Goal: Transaction & Acquisition: Purchase product/service

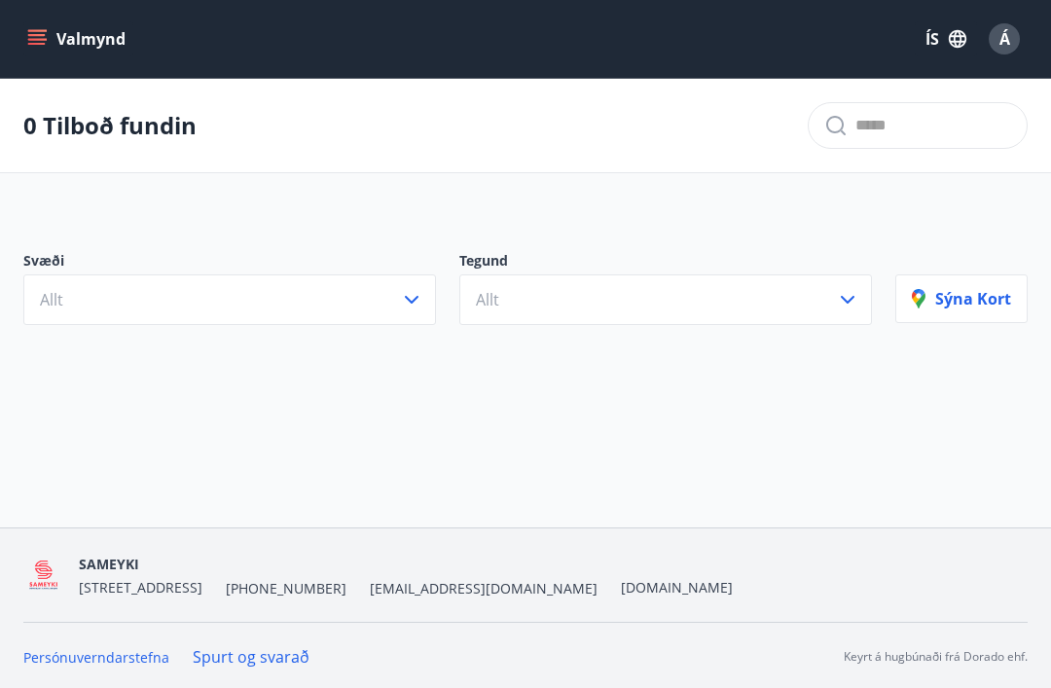
click at [409, 305] on icon "button" at bounding box center [411, 299] width 23 height 23
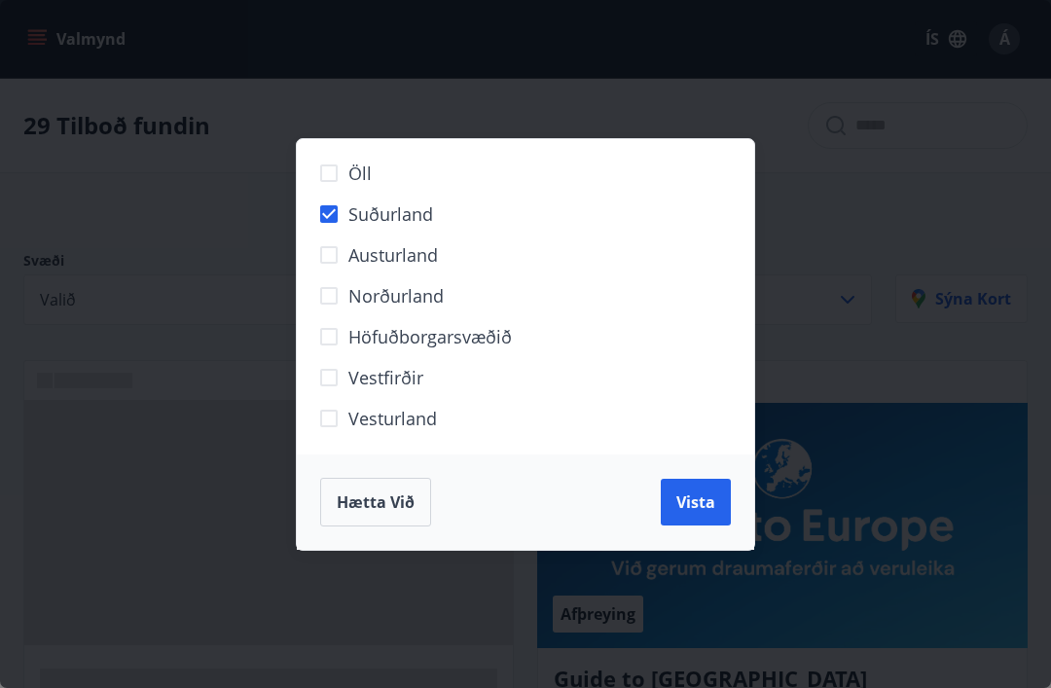
click at [684, 517] on button "Vista" at bounding box center [695, 502] width 70 height 47
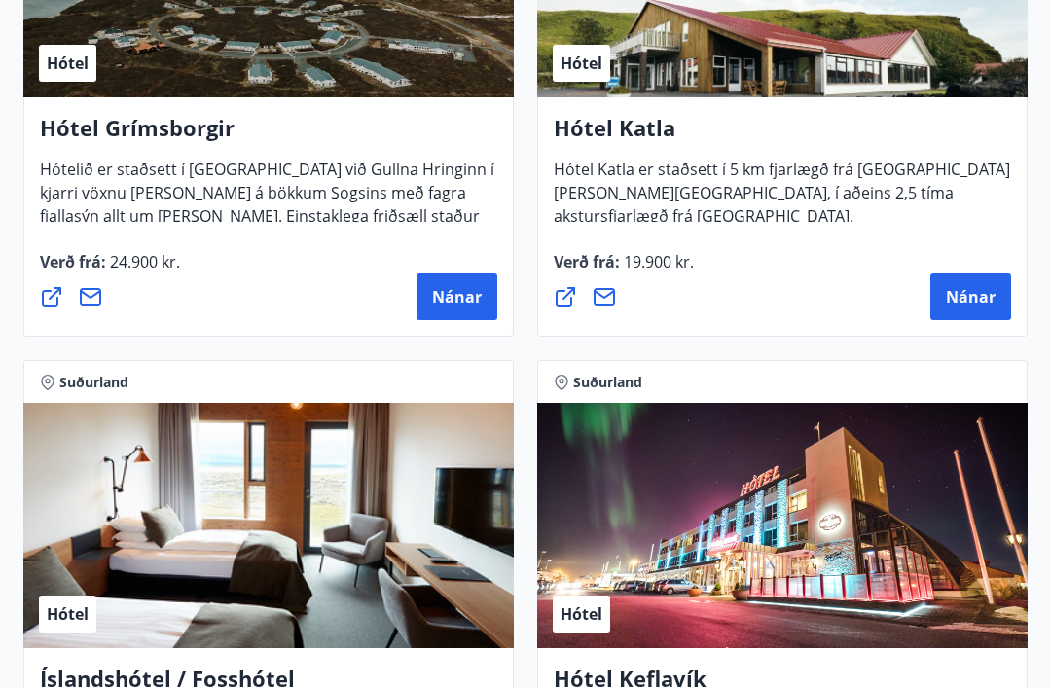
scroll to position [1202, 0]
click at [449, 295] on span "Nánar" at bounding box center [457, 296] width 50 height 21
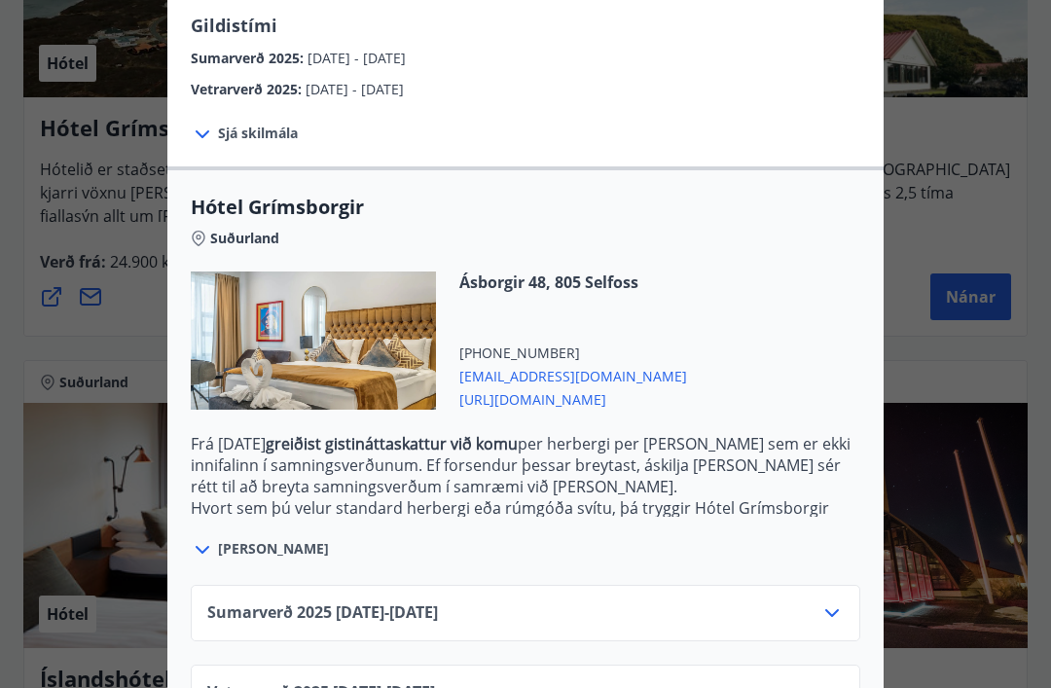
scroll to position [345, 0]
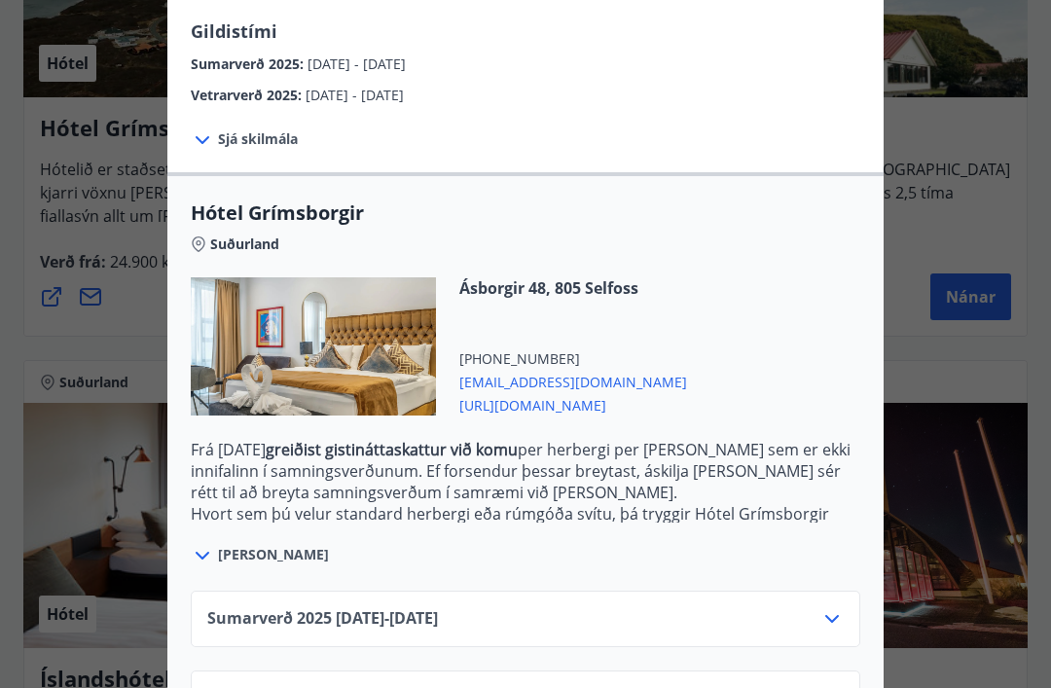
click at [812, 621] on div "Sumarverð [PHONE_NUMBER][DATE] - [DATE]" at bounding box center [525, 626] width 636 height 39
click at [827, 626] on icon at bounding box center [831, 618] width 23 height 23
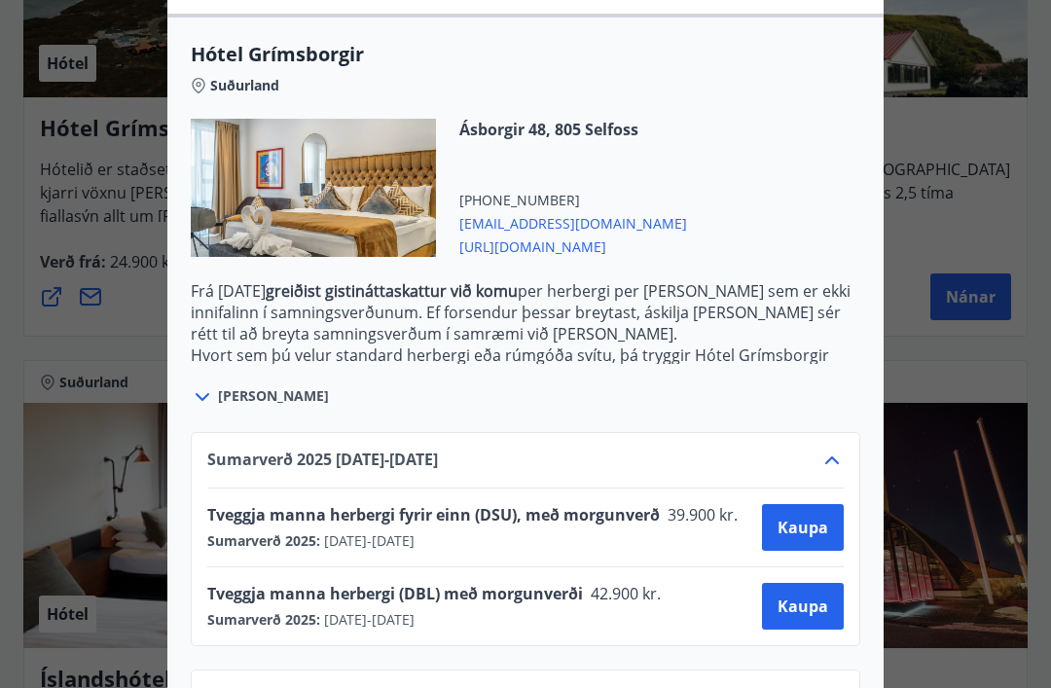
scroll to position [503, 0]
click at [796, 605] on span "Kaupa" at bounding box center [802, 606] width 51 height 21
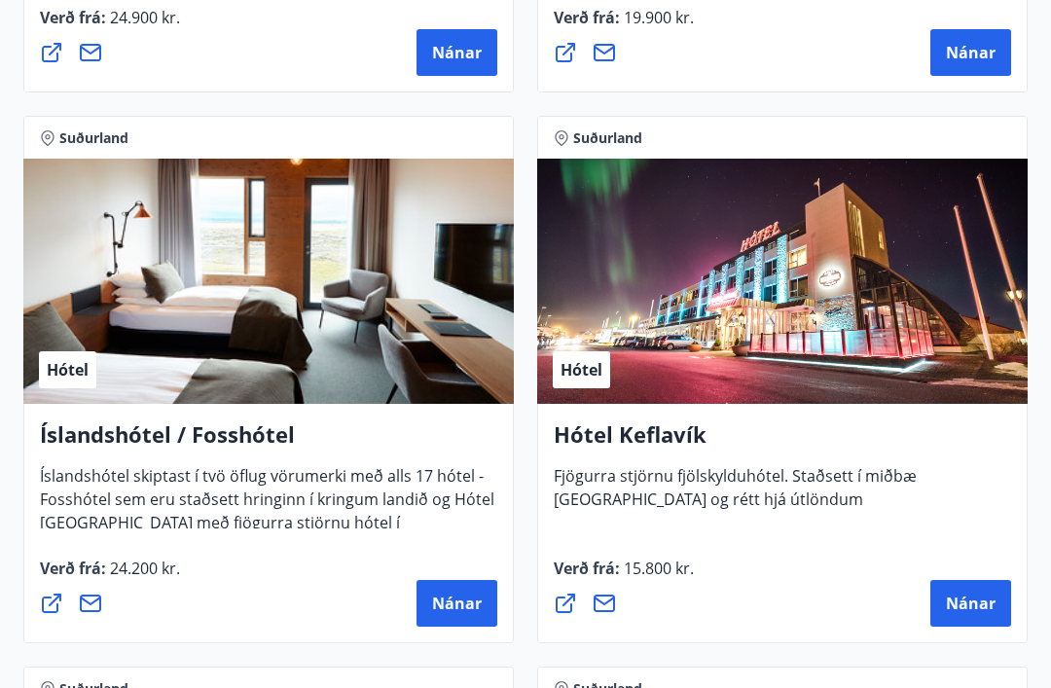
scroll to position [1446, 0]
click at [450, 609] on span "Nánar" at bounding box center [457, 602] width 50 height 21
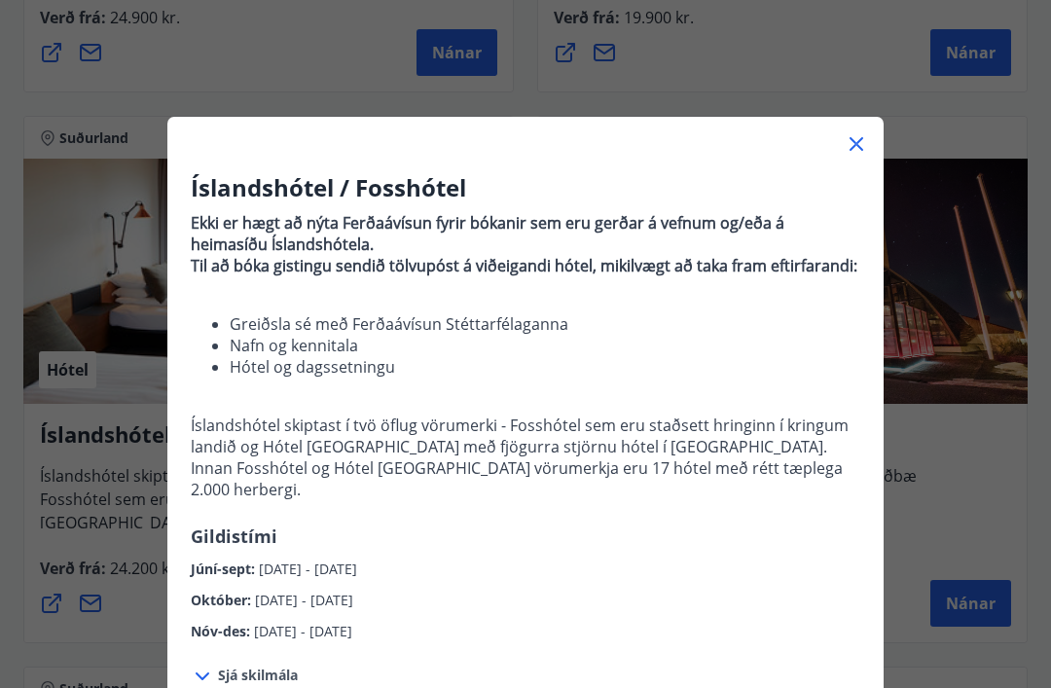
scroll to position [0, 0]
click at [847, 145] on icon at bounding box center [855, 143] width 23 height 23
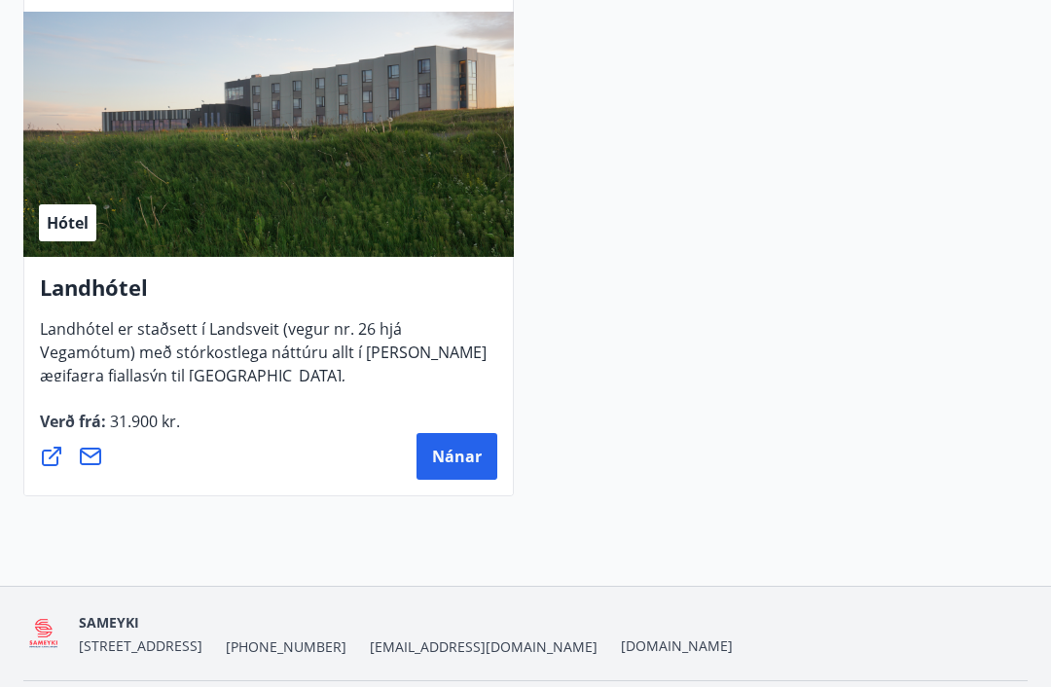
scroll to position [2693, 0]
click at [461, 463] on span "Nánar" at bounding box center [457, 457] width 50 height 21
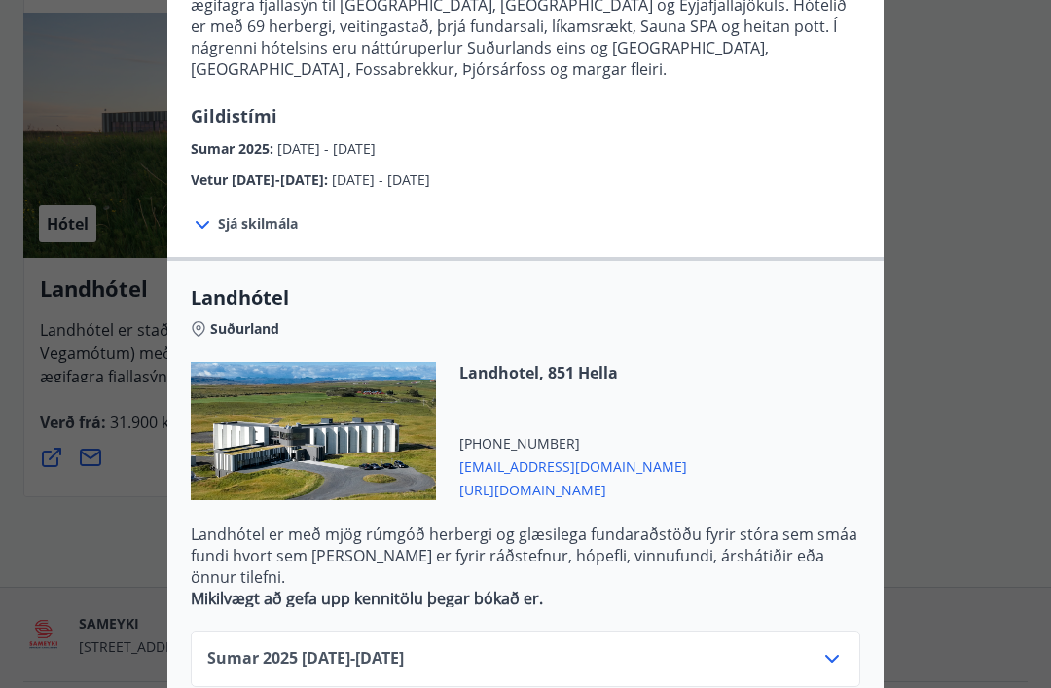
scroll to position [260, 0]
click at [827, 656] on icon at bounding box center [832, 660] width 14 height 8
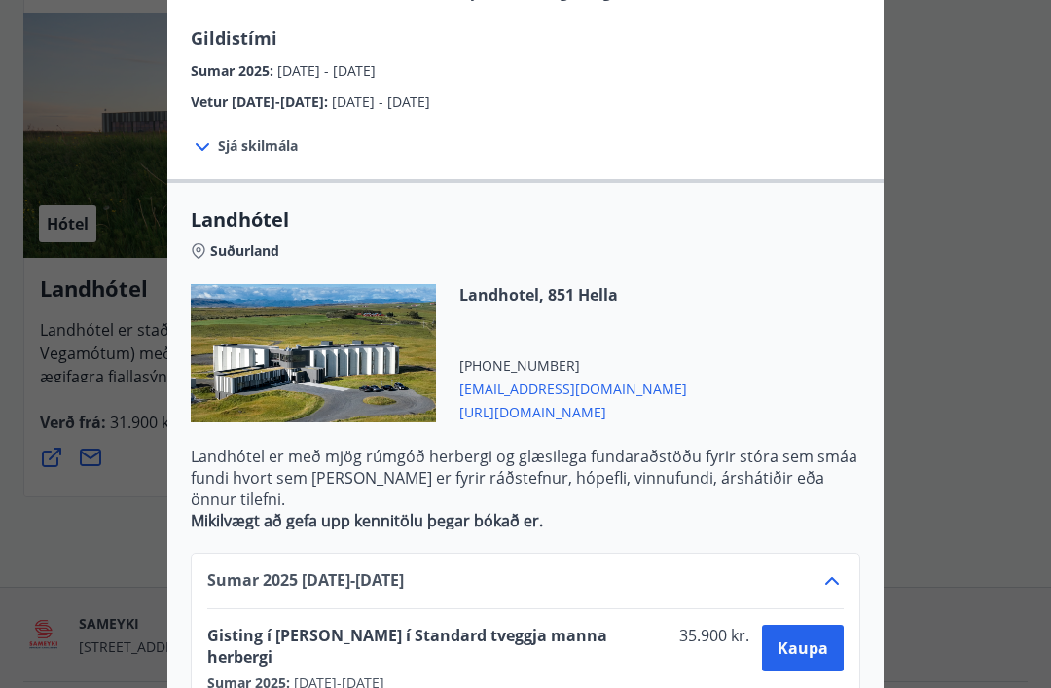
scroll to position [339, 0]
click at [794, 637] on span "Kaupa" at bounding box center [802, 647] width 51 height 21
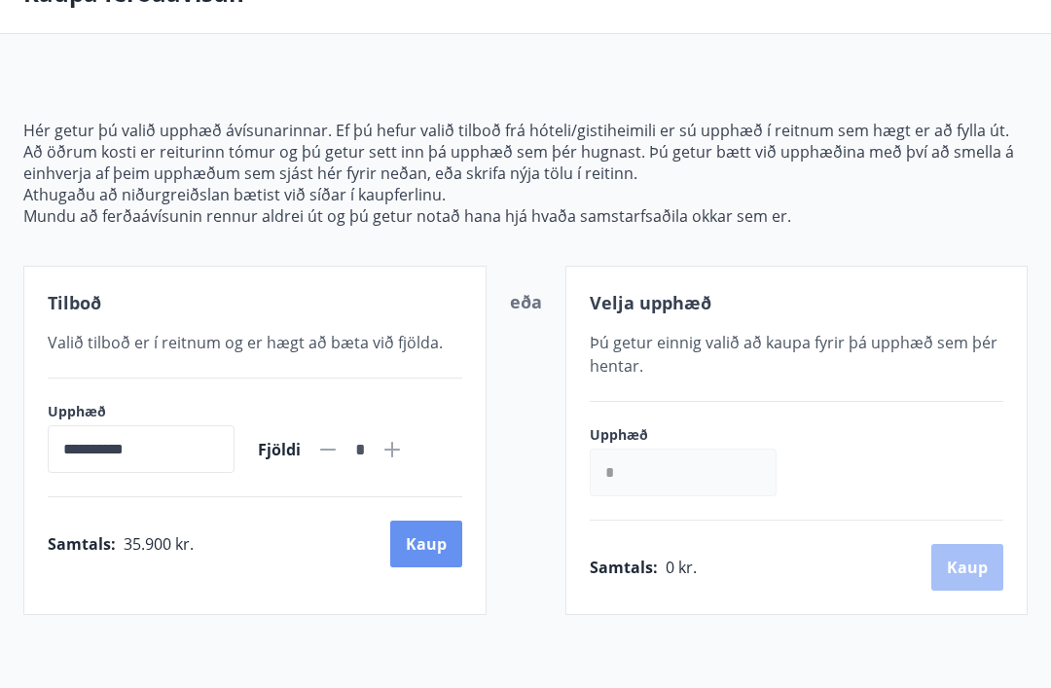
click at [410, 546] on button "Kaup" at bounding box center [426, 543] width 72 height 47
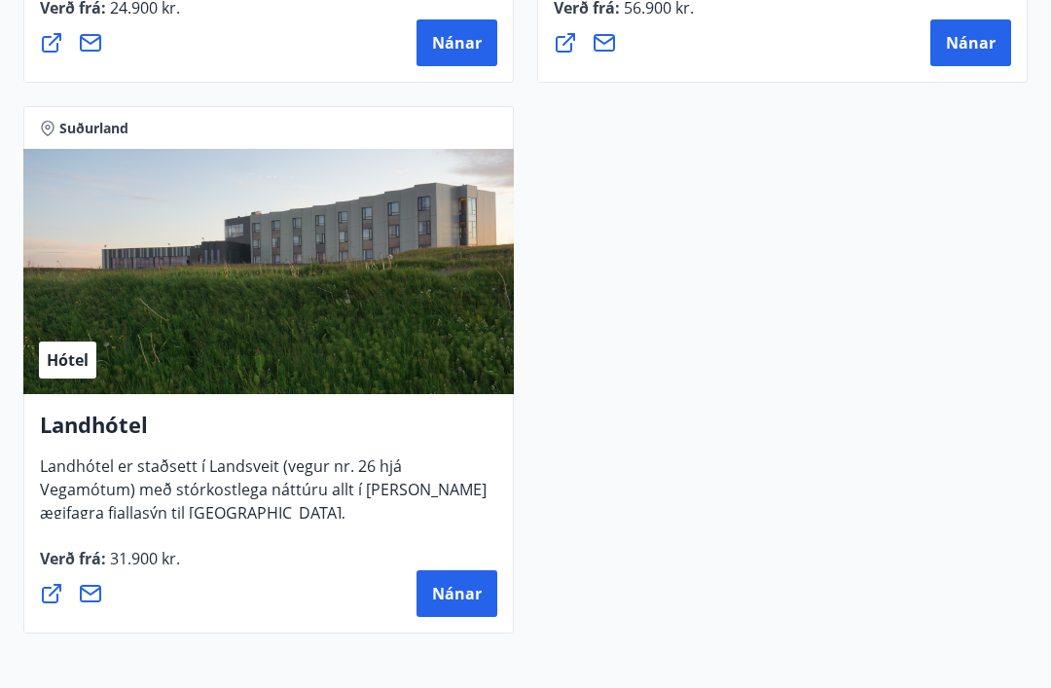
scroll to position [2693, 0]
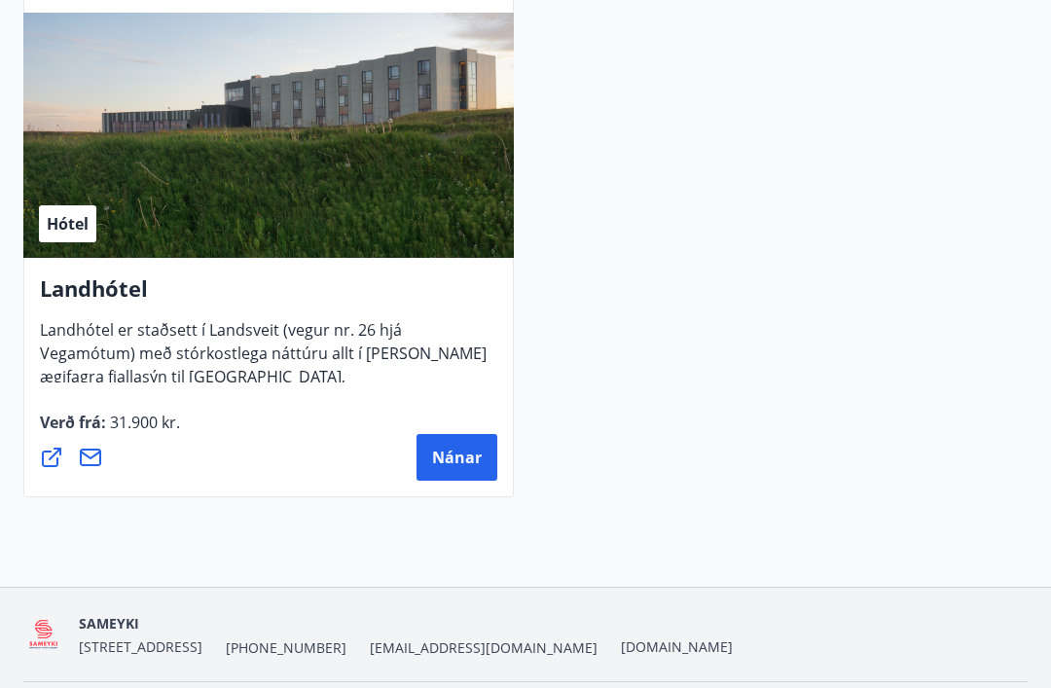
click at [79, 301] on h4 "Landhótel" at bounding box center [268, 295] width 457 height 45
click at [465, 465] on span "Nánar" at bounding box center [457, 456] width 50 height 21
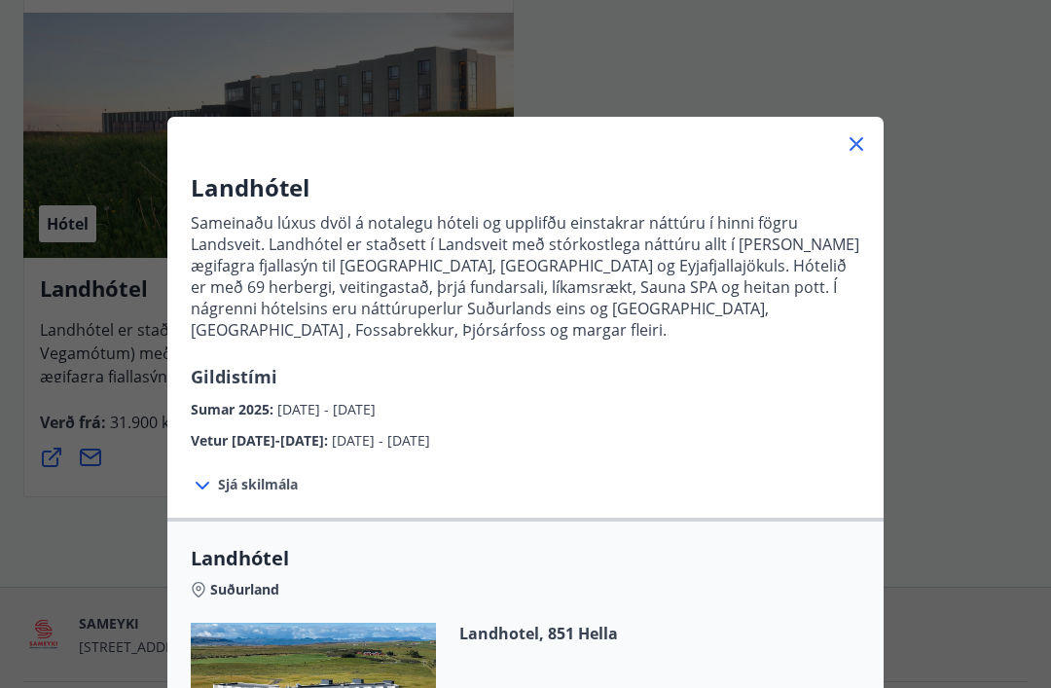
click at [192, 474] on icon at bounding box center [202, 485] width 23 height 23
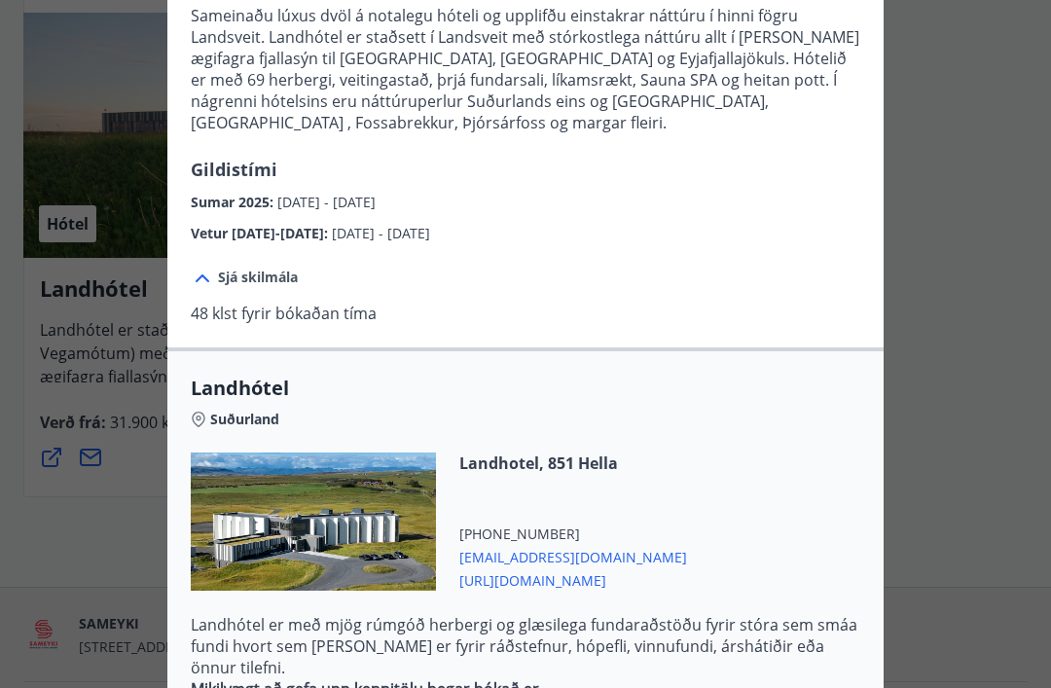
scroll to position [209, 0]
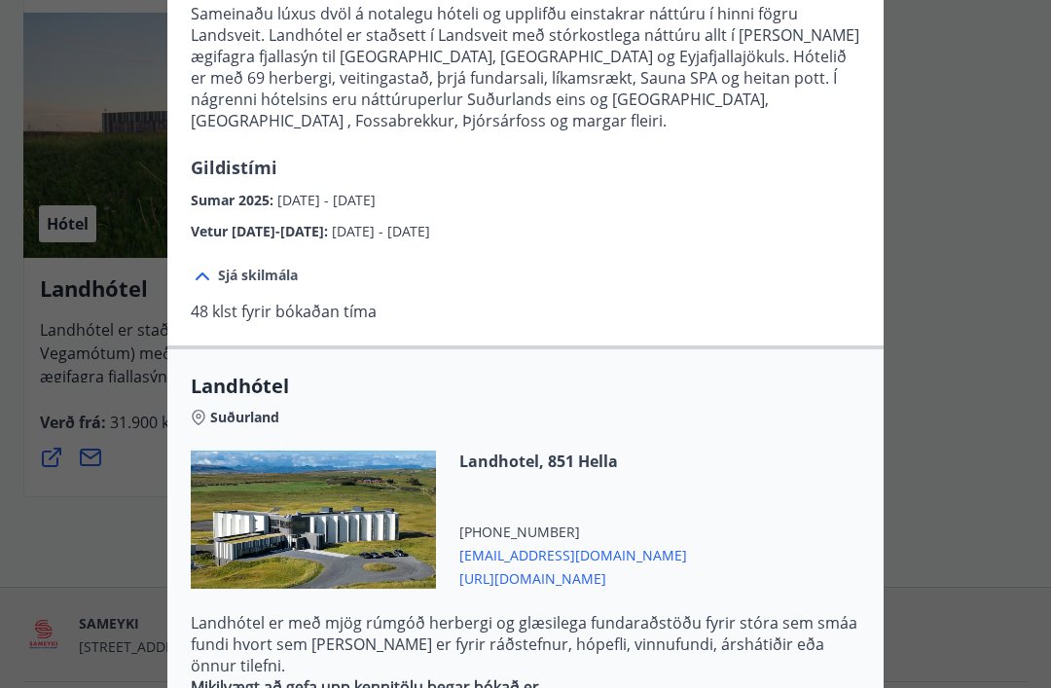
click at [524, 565] on span "[URL][DOMAIN_NAME]" at bounding box center [573, 576] width 228 height 23
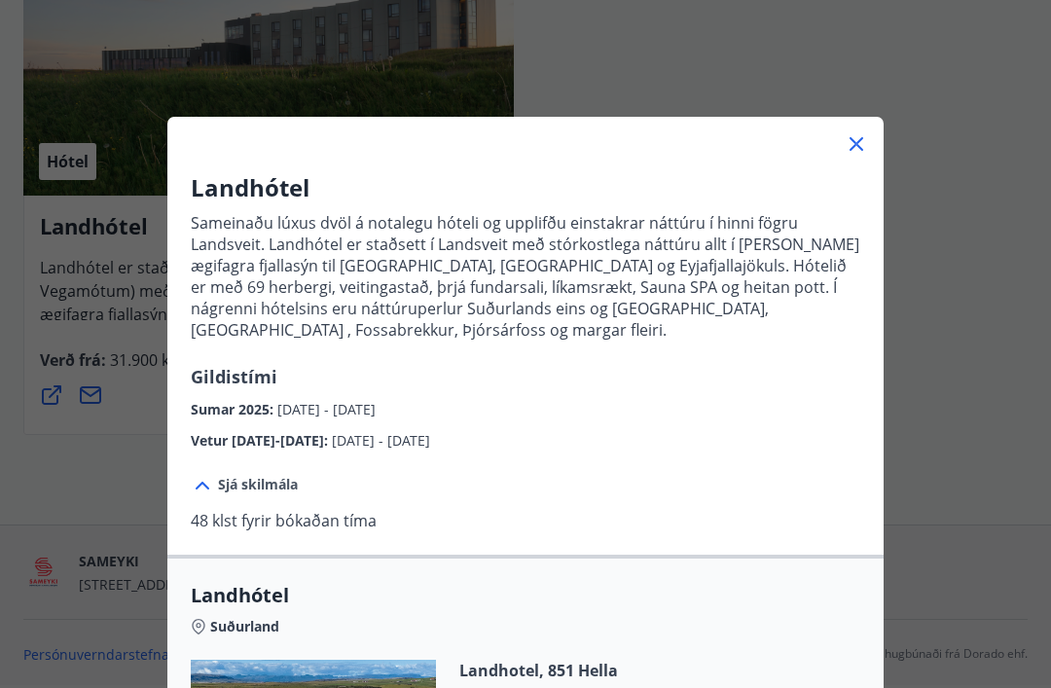
scroll to position [0, 0]
click at [853, 148] on icon at bounding box center [856, 144] width 14 height 14
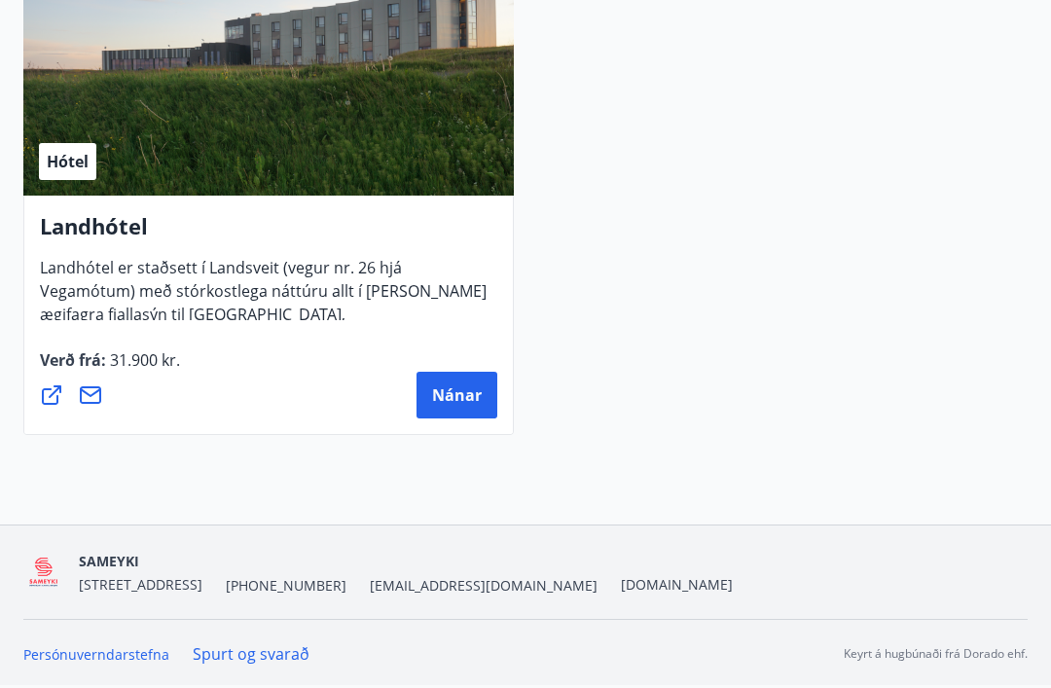
click at [449, 406] on button "Nánar" at bounding box center [456, 395] width 81 height 47
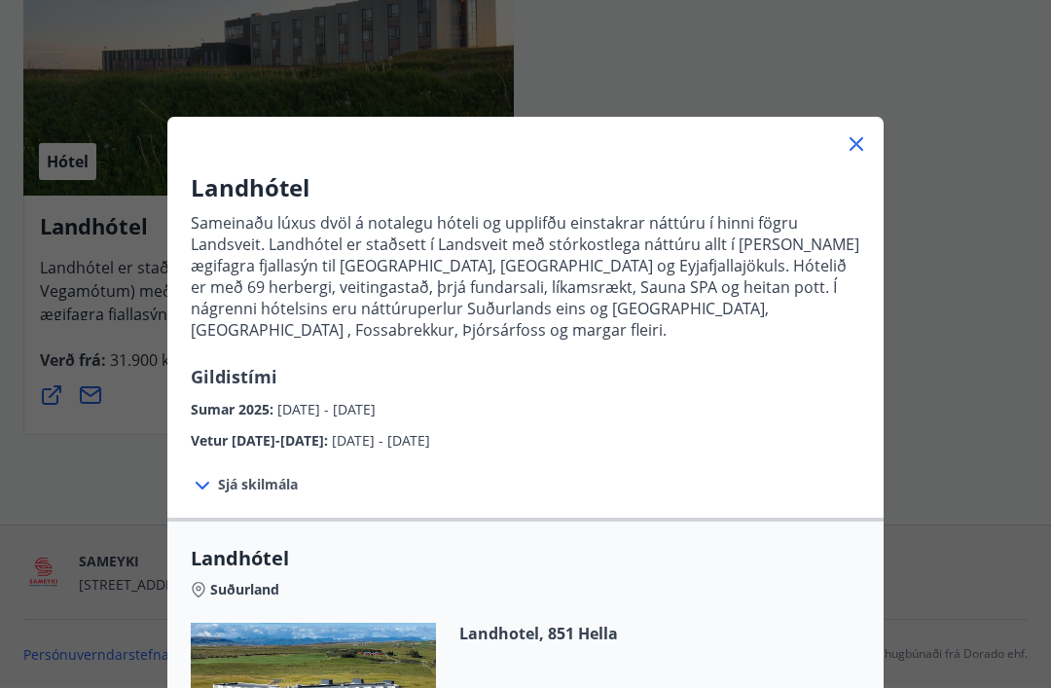
click at [837, 144] on div at bounding box center [525, 136] width 716 height 39
click at [850, 144] on icon at bounding box center [855, 143] width 23 height 23
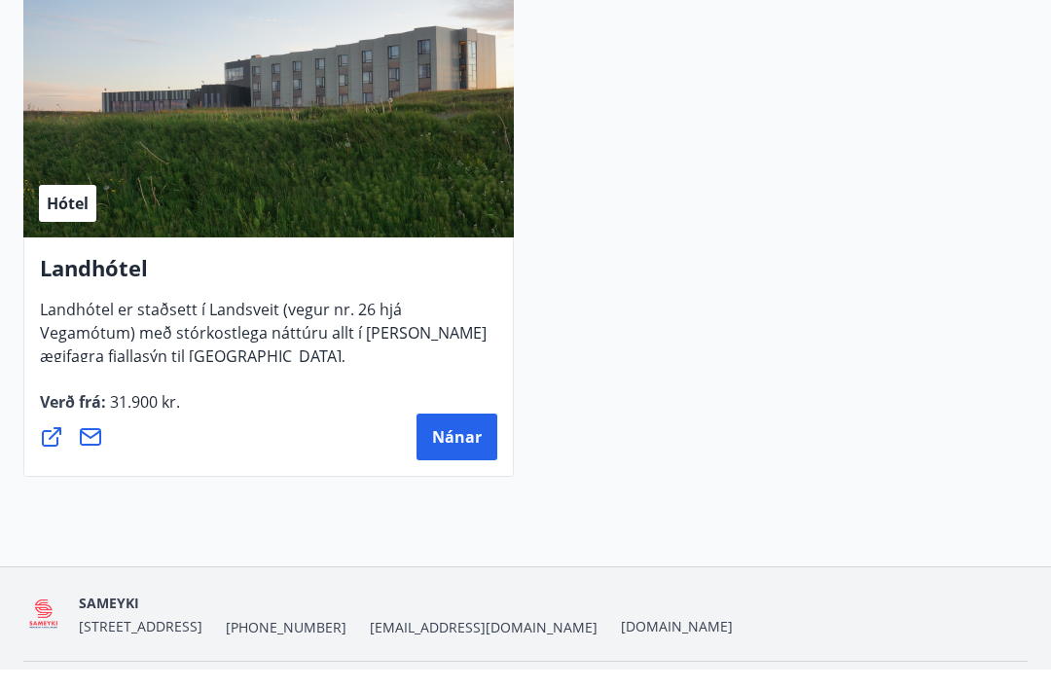
scroll to position [2693, 0]
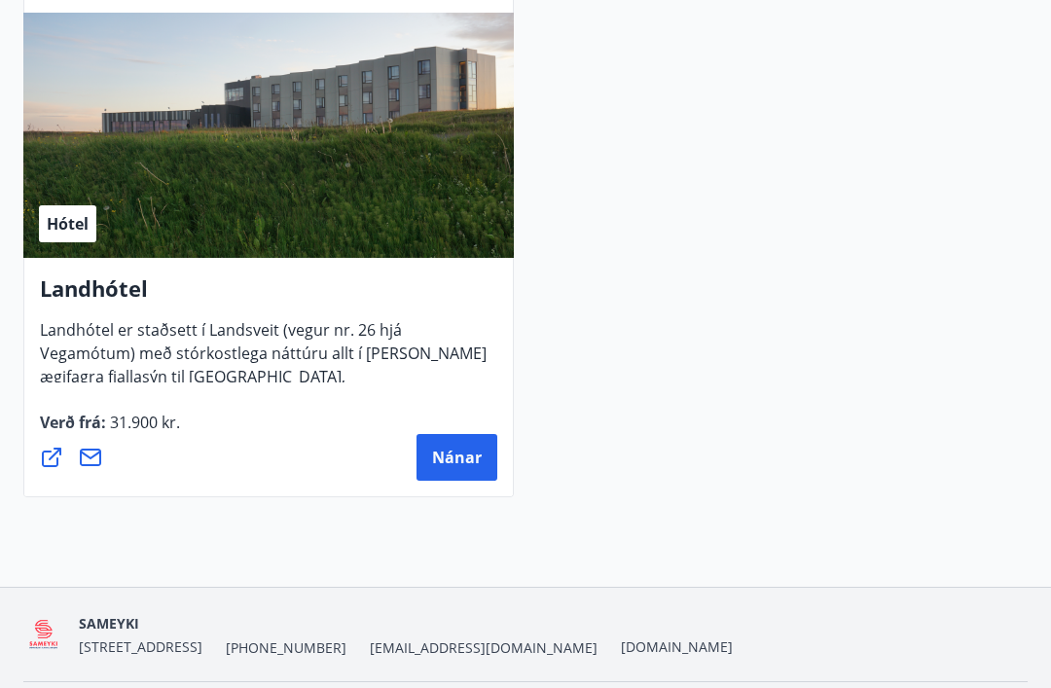
click at [357, 130] on div "Hótel" at bounding box center [268, 135] width 490 height 245
click at [431, 461] on button "Nánar" at bounding box center [456, 457] width 81 height 47
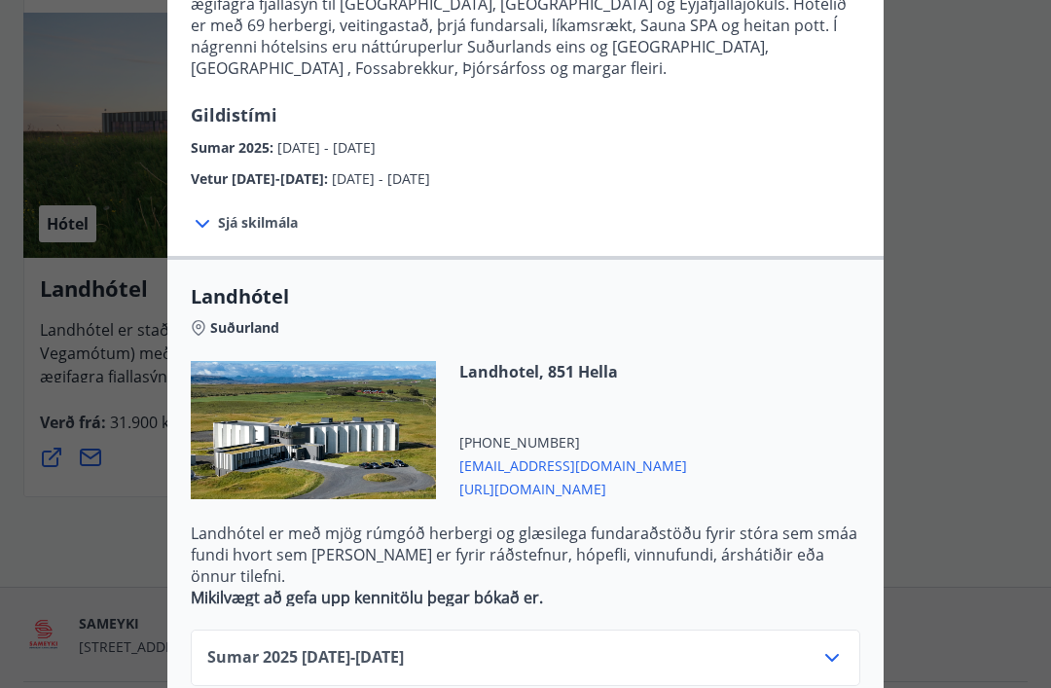
scroll to position [260, 0]
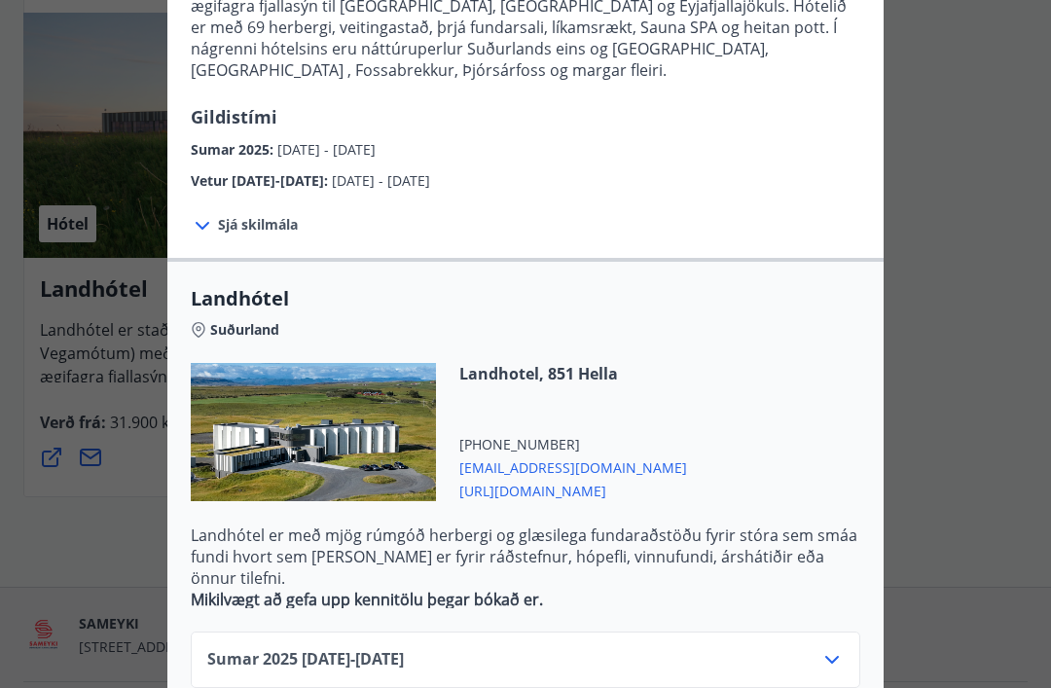
click at [821, 648] on icon at bounding box center [831, 659] width 23 height 23
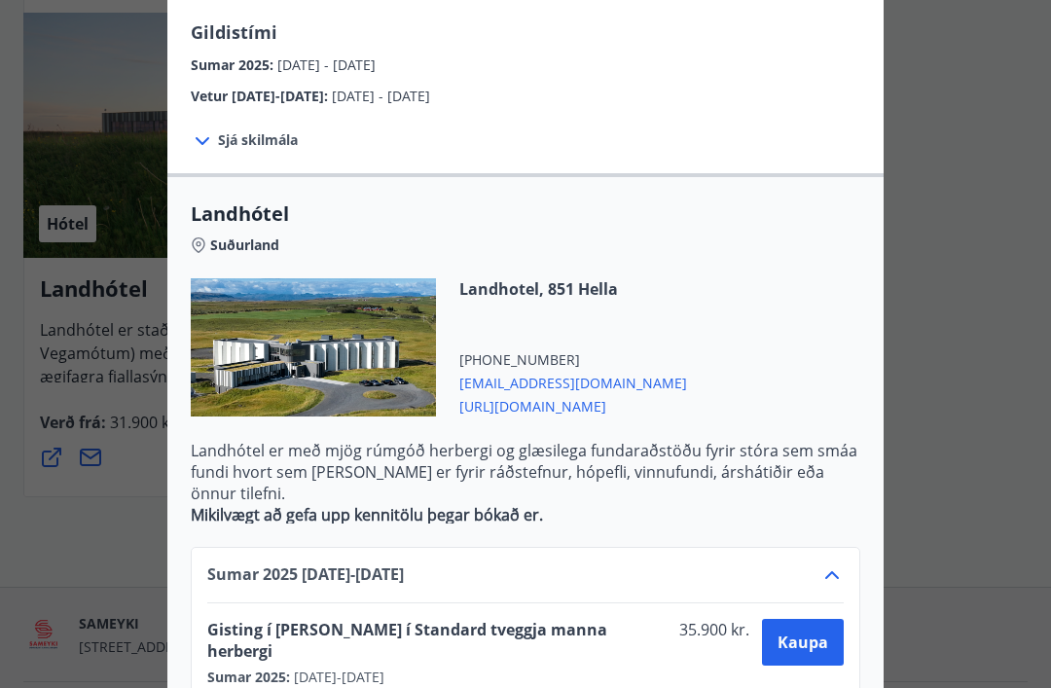
scroll to position [339, 0]
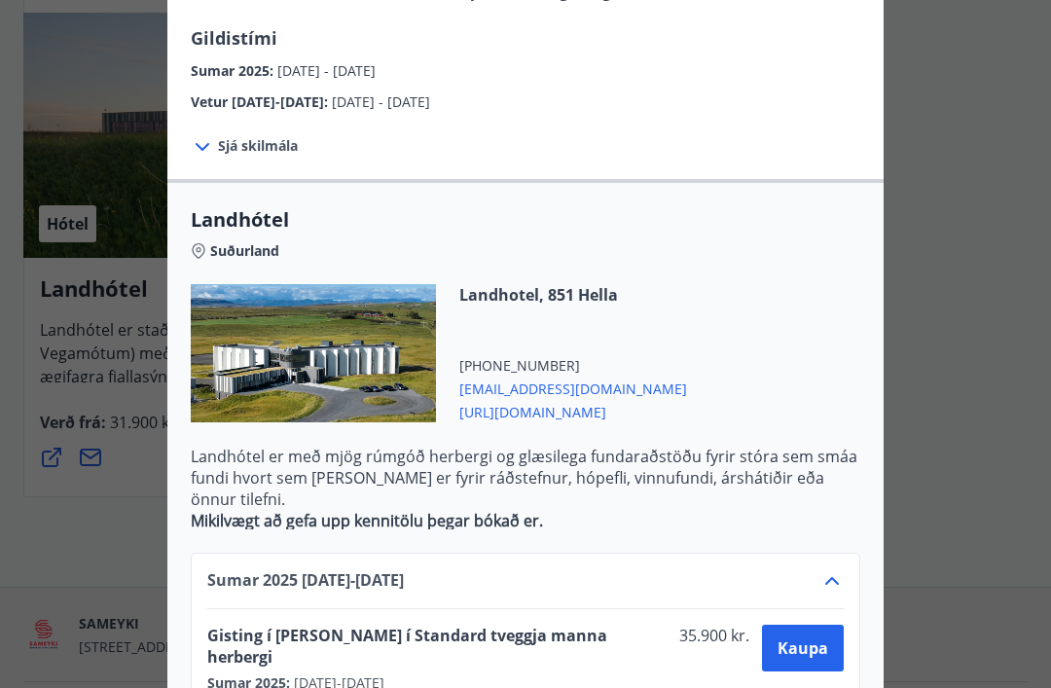
click at [807, 637] on span "Kaupa" at bounding box center [802, 647] width 51 height 21
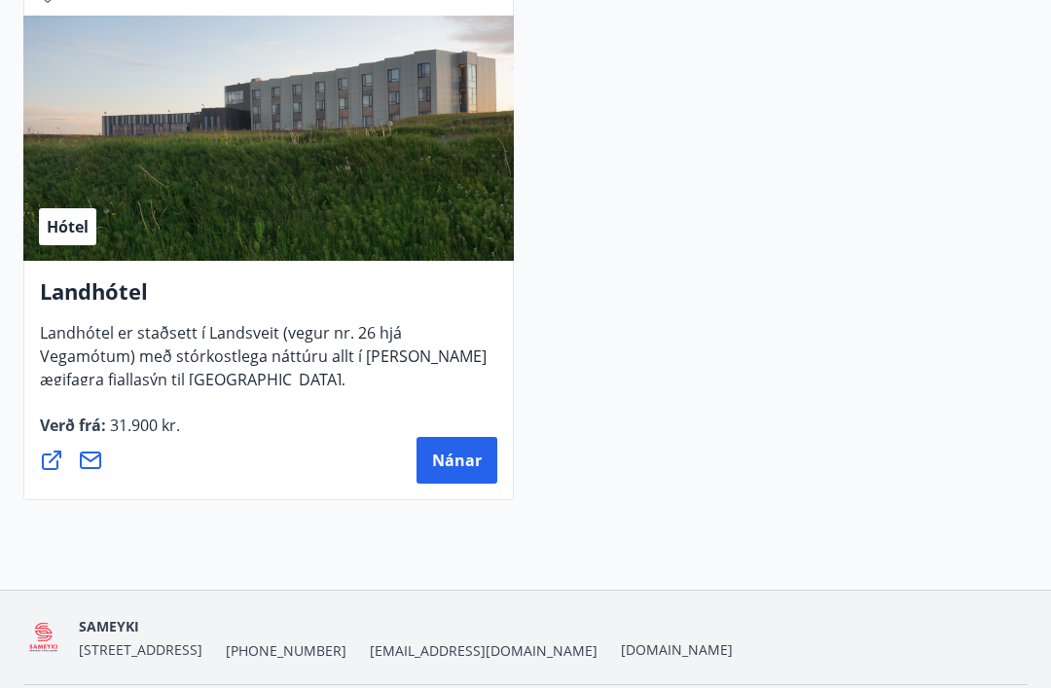
scroll to position [2691, 0]
click at [447, 466] on span "Nánar" at bounding box center [457, 459] width 50 height 21
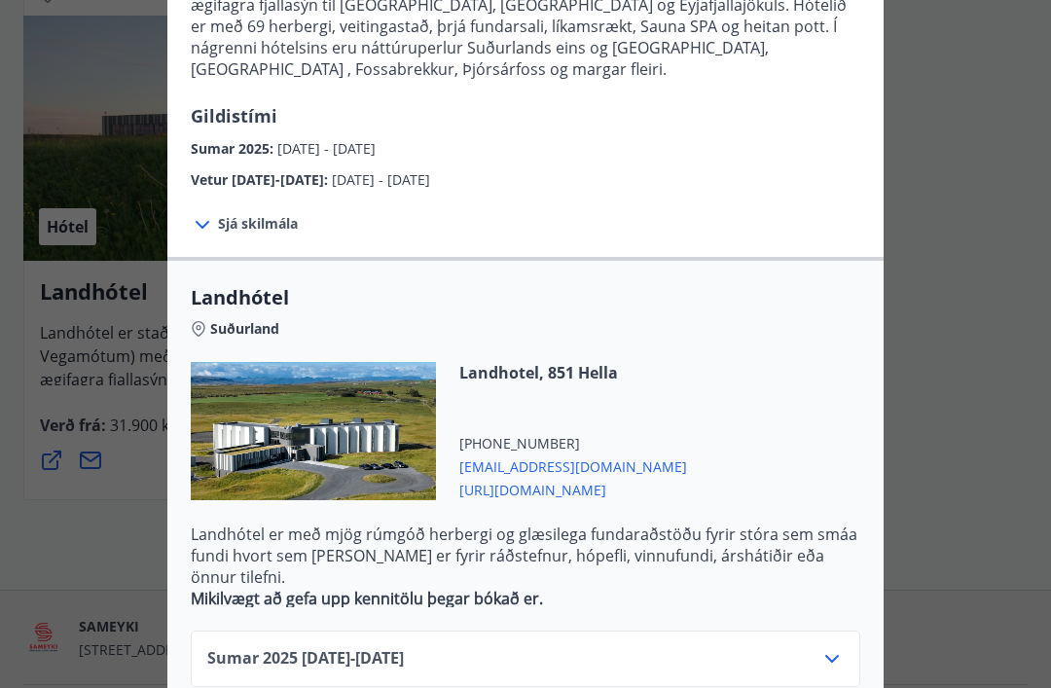
scroll to position [260, 0]
click at [822, 648] on icon at bounding box center [831, 659] width 23 height 23
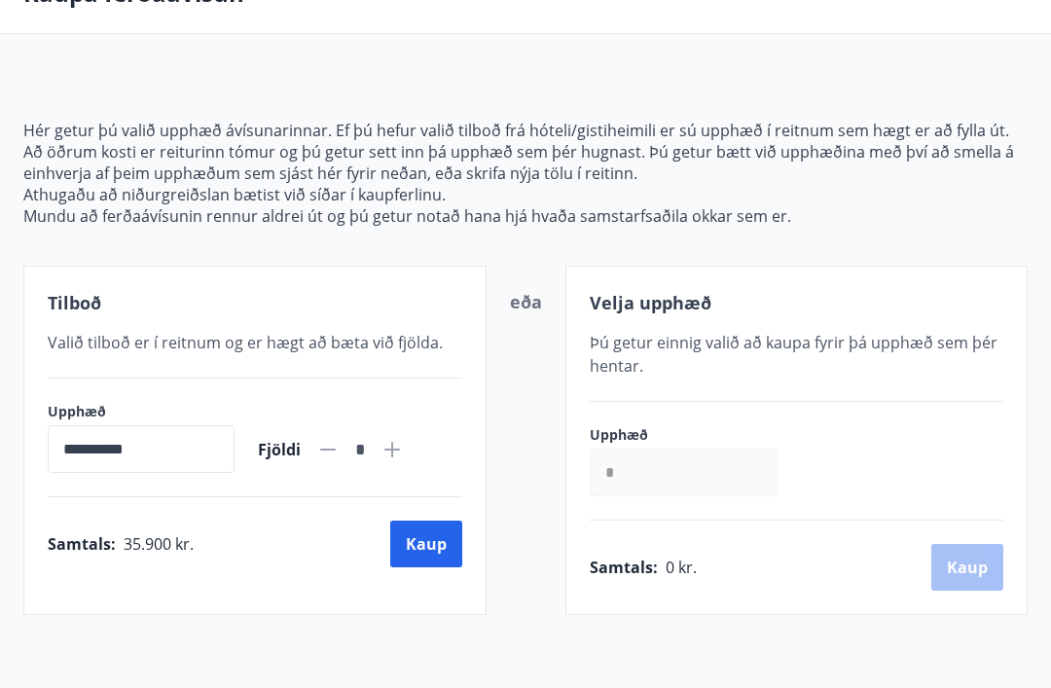
click at [416, 543] on button "Kaup" at bounding box center [426, 543] width 72 height 47
